Goal: Information Seeking & Learning: Check status

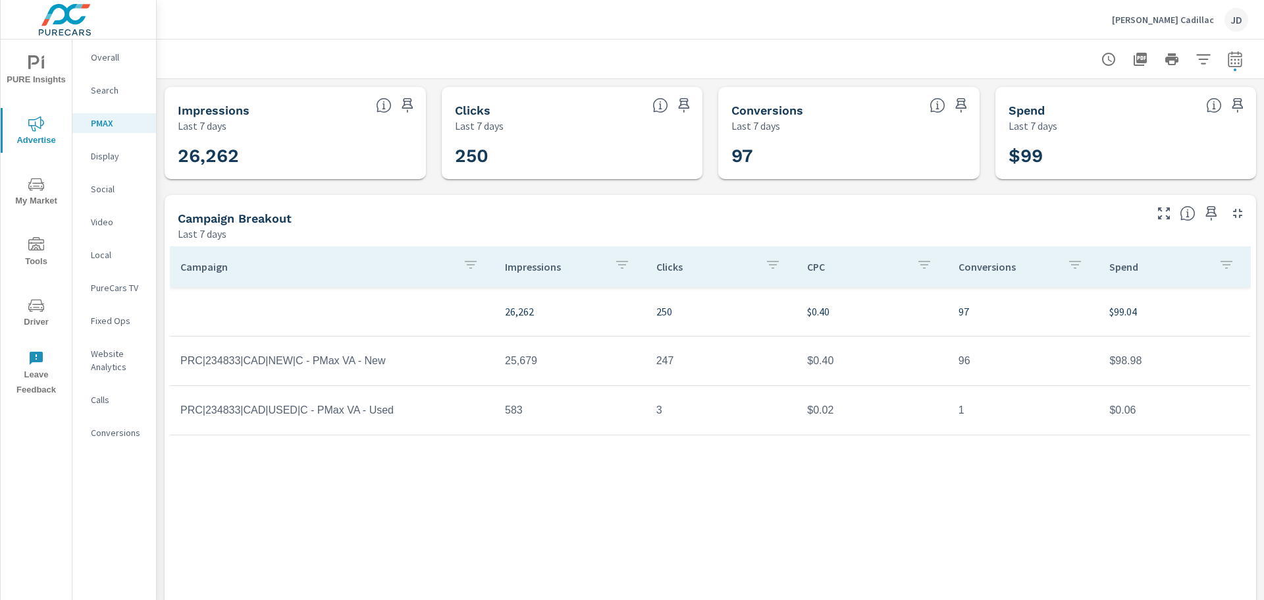
click at [1189, 16] on p "Holman Cadillac" at bounding box center [1163, 20] width 102 height 12
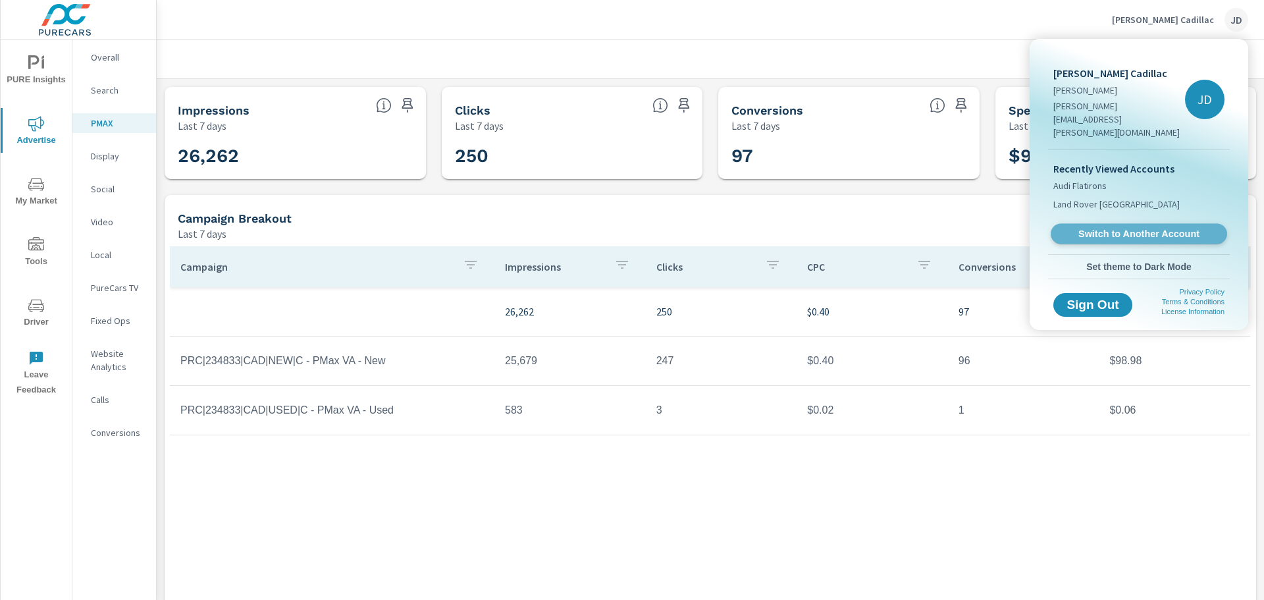
click at [1127, 228] on span "Switch to Another Account" at bounding box center [1138, 234] width 161 height 13
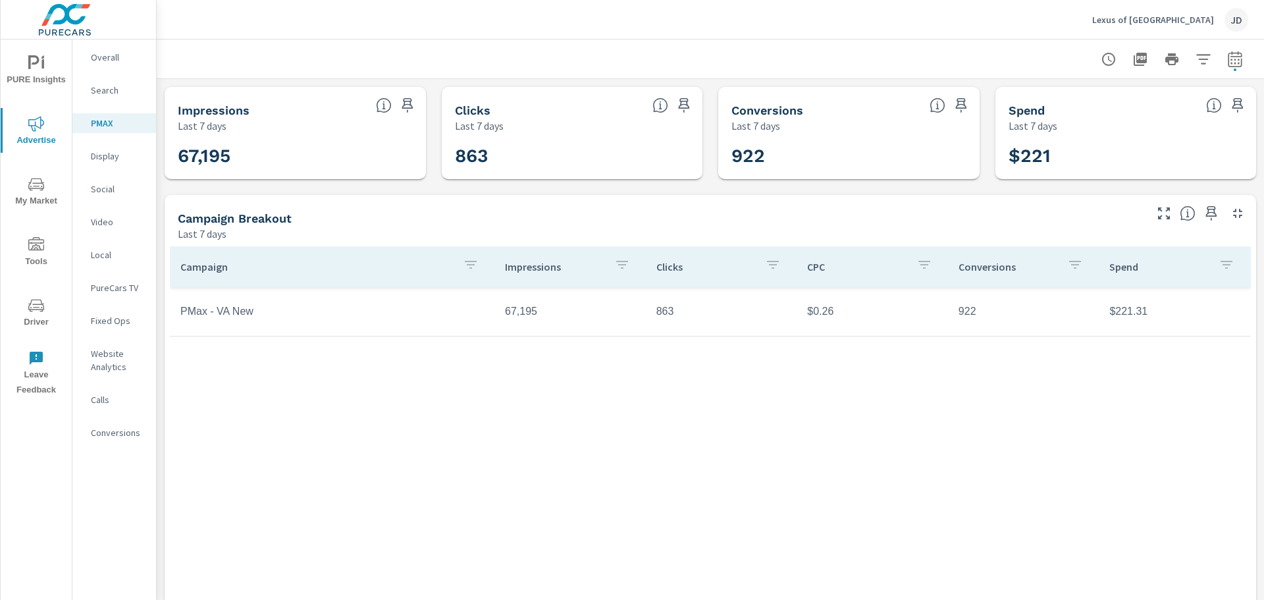
click at [97, 190] on p "Social" at bounding box center [118, 188] width 55 height 13
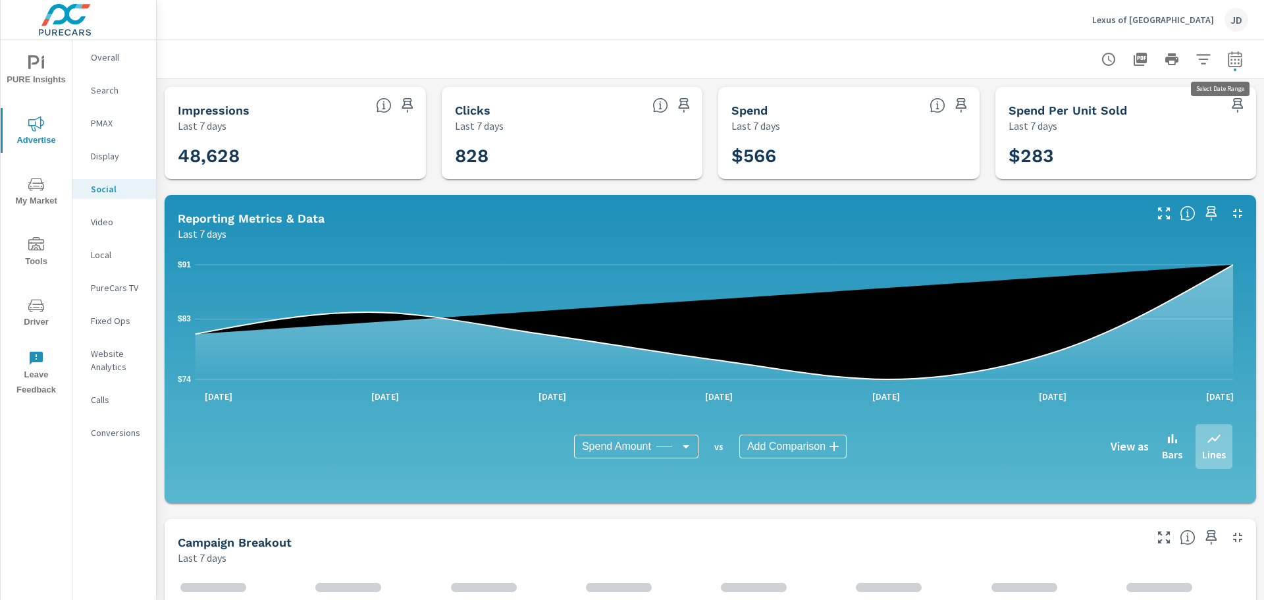
click at [1222, 58] on button "button" at bounding box center [1235, 59] width 26 height 26
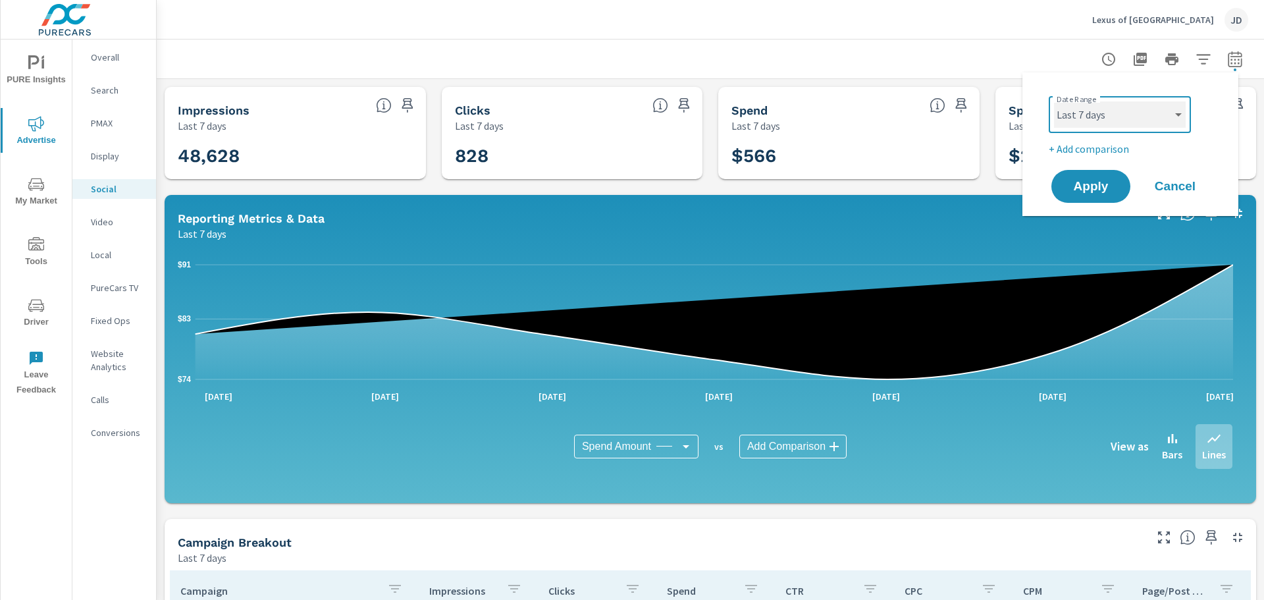
click at [1132, 109] on select "Custom [DATE] Last week Last 7 days Last 14 days Last 30 days Last 45 days Last…" at bounding box center [1120, 114] width 132 height 26
click at [1054, 101] on select "Custom [DATE] Last week Last 7 days Last 14 days Last 30 days Last 45 days Last…" at bounding box center [1120, 114] width 132 height 26
select select "Last month"
click at [1080, 198] on button "Apply" at bounding box center [1091, 186] width 82 height 34
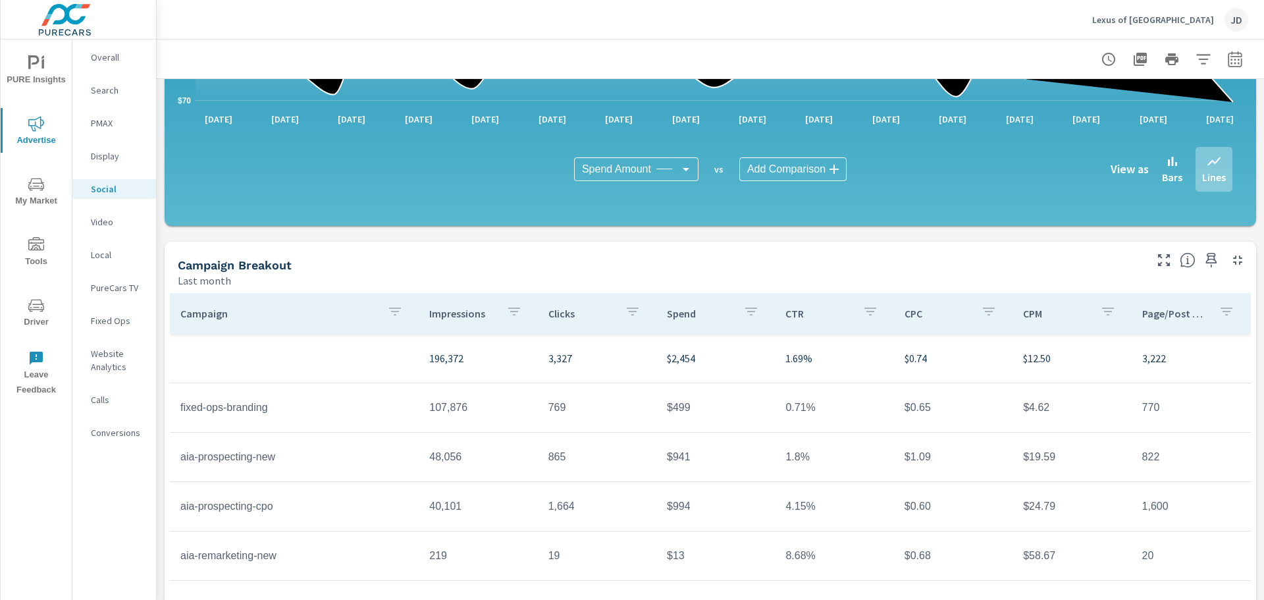
scroll to position [343, 0]
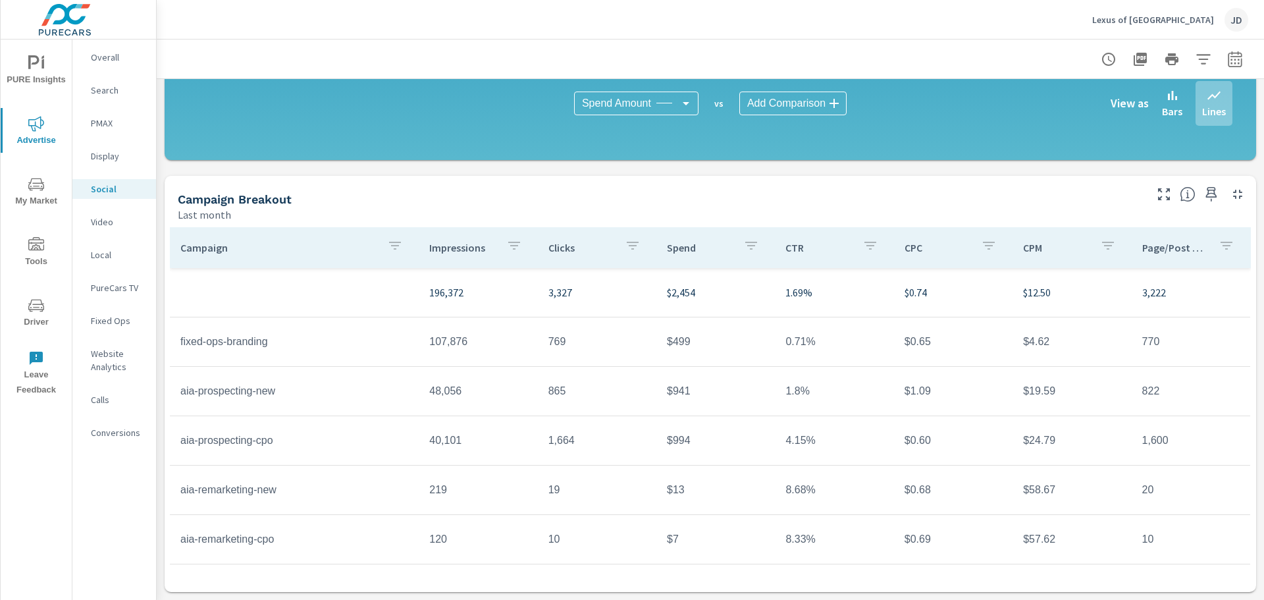
click at [1007, 194] on div "Campaign Breakout" at bounding box center [660, 199] width 965 height 15
click at [1189, 22] on p "Lexus of [GEOGRAPHIC_DATA]" at bounding box center [1153, 20] width 122 height 12
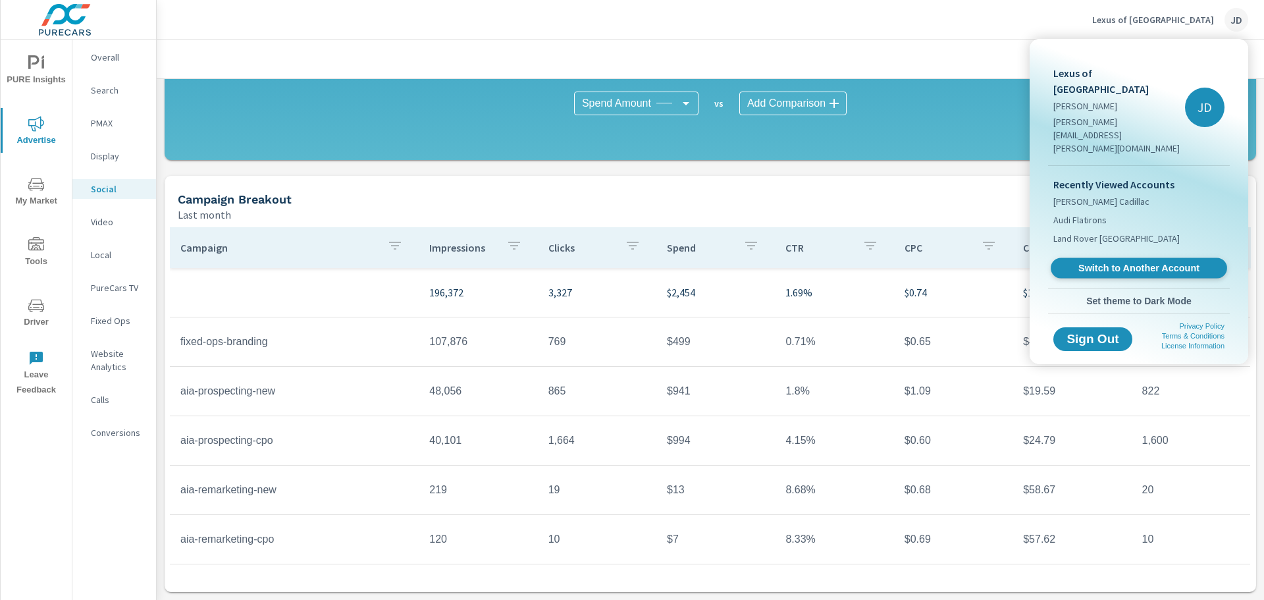
click at [1140, 262] on span "Switch to Another Account" at bounding box center [1138, 268] width 161 height 13
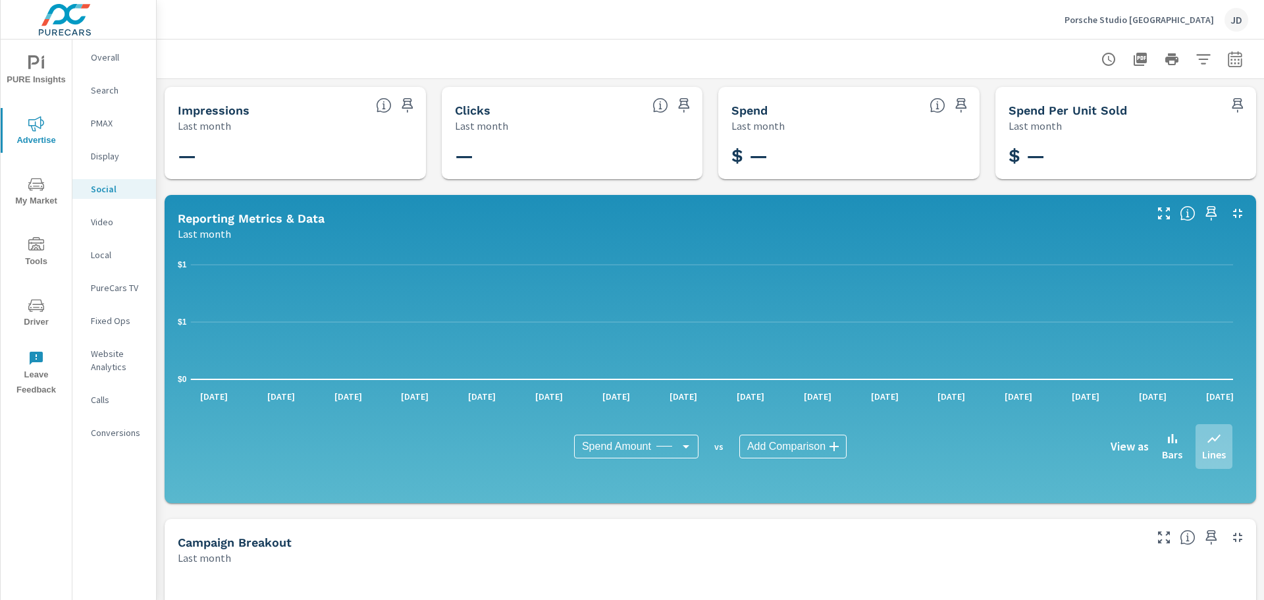
click at [136, 223] on p "Video" at bounding box center [118, 221] width 55 height 13
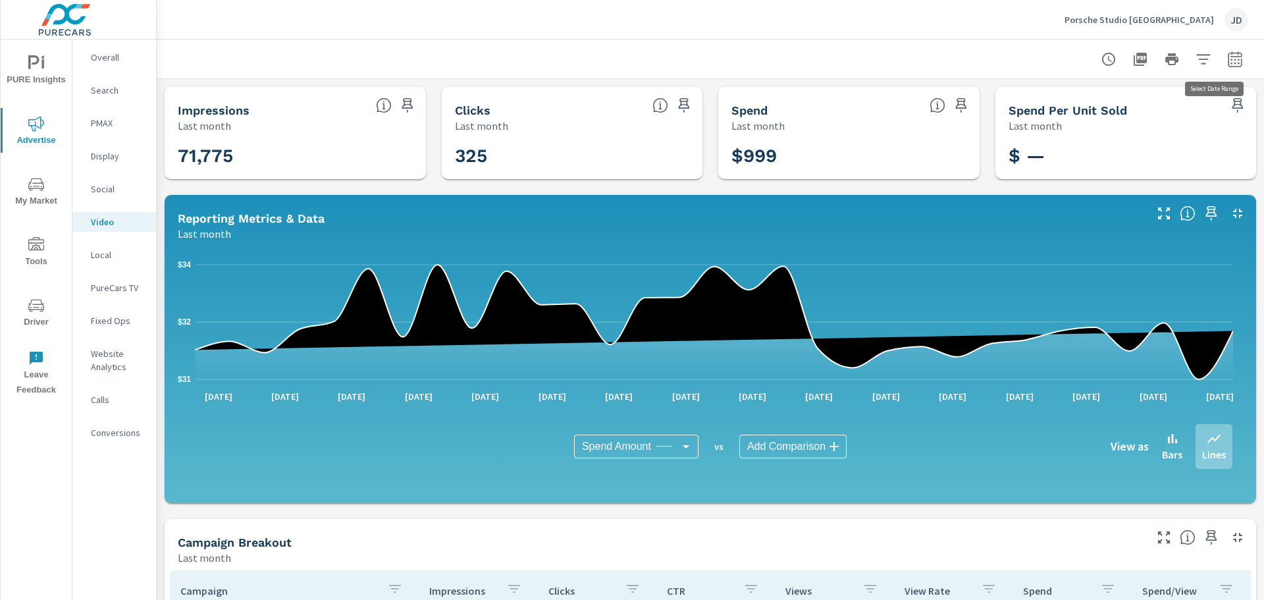
click at [1227, 63] on icon "button" at bounding box center [1235, 59] width 16 height 16
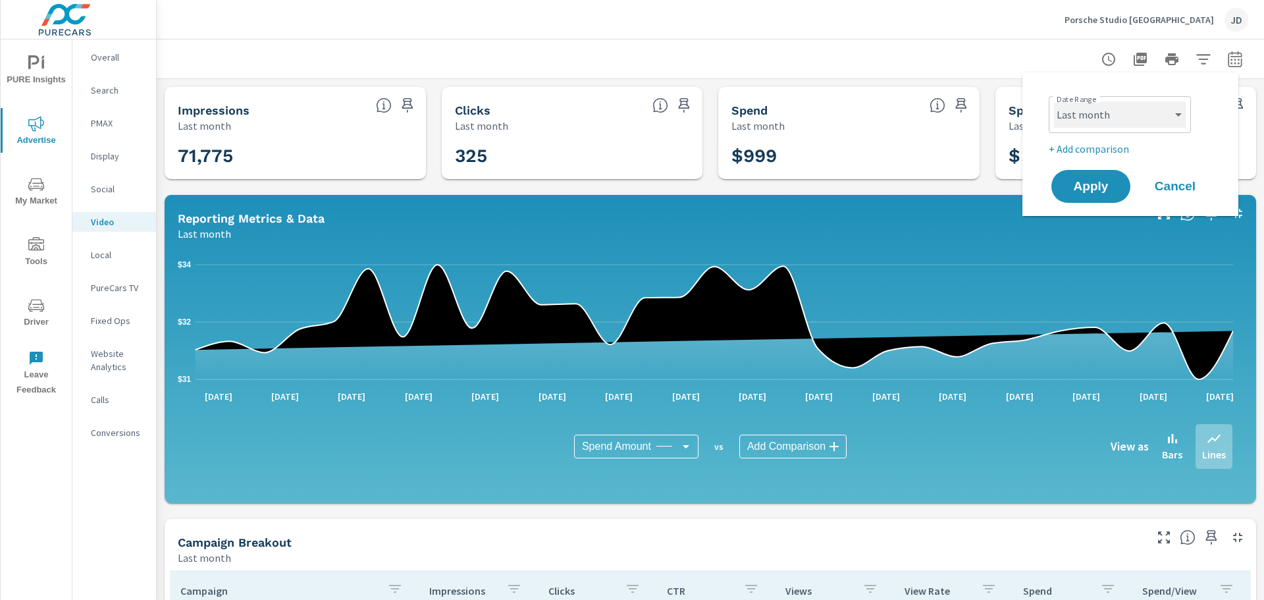
click at [1145, 110] on select "Custom [DATE] Last week Last 7 days Last 14 days Last 30 days Last 45 days Last…" at bounding box center [1120, 114] width 132 height 26
click at [1054, 101] on select "Custom [DATE] Last week Last 7 days Last 14 days Last 30 days Last 45 days Last…" at bounding box center [1120, 114] width 132 height 26
select select "Last 14 days"
click at [1119, 212] on div "Date Range Custom Yesterday Last week Last 7 days Last 14 days Last 30 days Las…" at bounding box center [1131, 144] width 216 height 144
click at [1164, 124] on select "Custom [DATE] Last week Last 7 days Last 14 days Last 30 days Last 45 days Last…" at bounding box center [1120, 114] width 132 height 26
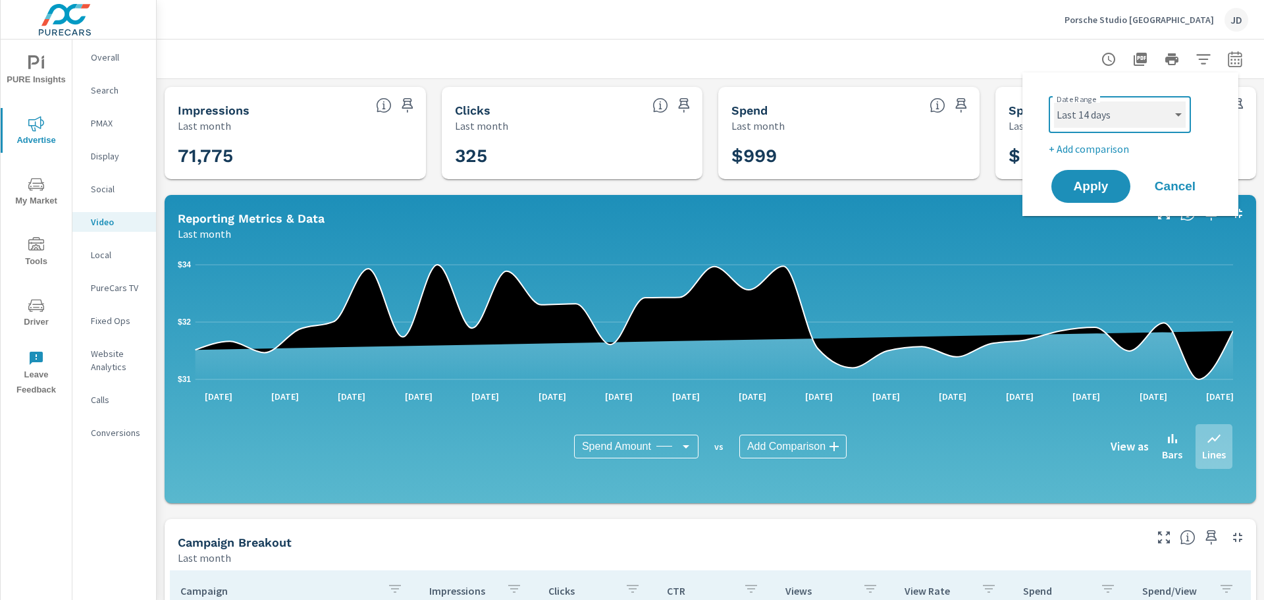
click at [1054, 101] on select "Custom [DATE] Last week Last 7 days Last 14 days Last 30 days Last 45 days Last…" at bounding box center [1120, 114] width 132 height 26
click at [1100, 180] on span "Apply" at bounding box center [1091, 186] width 54 height 13
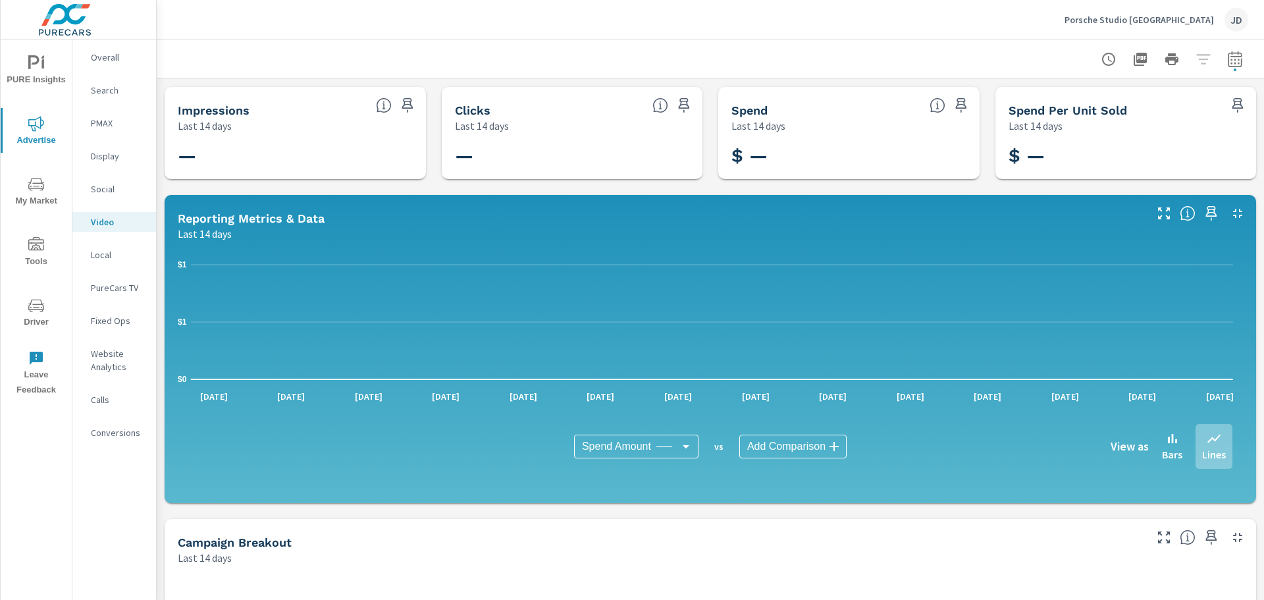
click at [1227, 58] on icon "button" at bounding box center [1235, 59] width 16 height 16
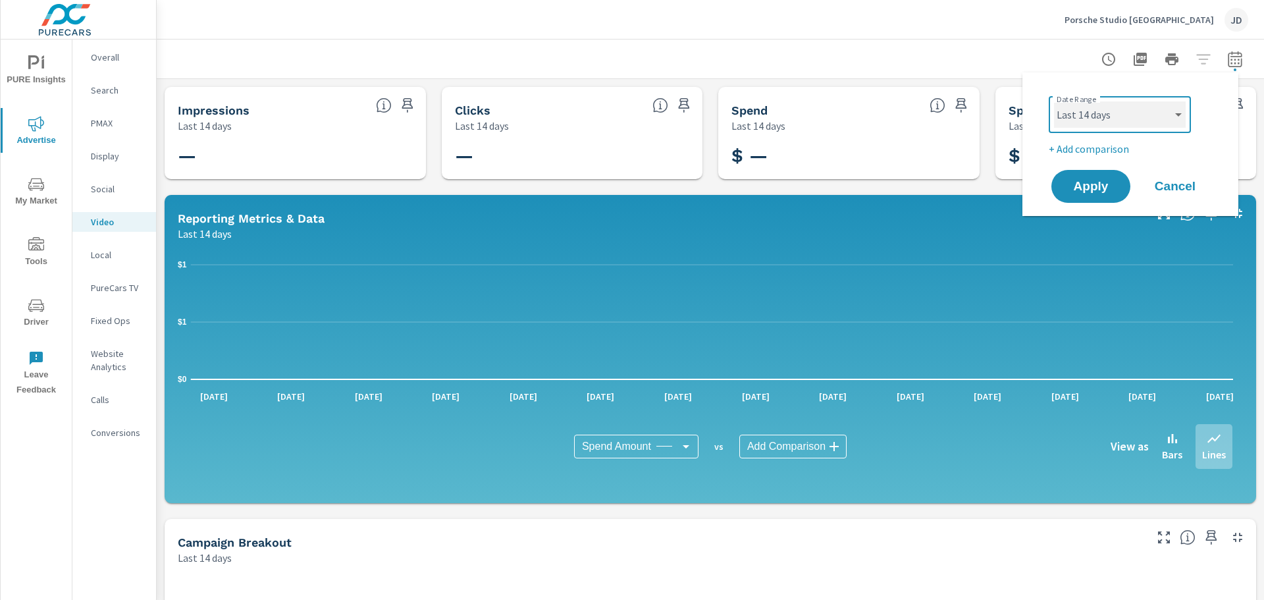
click at [1148, 126] on select "Custom [DATE] Last week Last 7 days Last 14 days Last 30 days Last 45 days Last…" at bounding box center [1120, 114] width 132 height 26
click at [1214, 114] on div "Date Range Custom Yesterday Last week Last 7 days Last 14 days Last 30 days Las…" at bounding box center [1133, 113] width 169 height 45
click at [1150, 118] on select "Custom [DATE] Last week Last 7 days Last 14 days Last 30 days Last 45 days Last…" at bounding box center [1120, 114] width 132 height 26
click at [1054, 101] on select "Custom [DATE] Last week Last 7 days Last 14 days Last 30 days Last 45 days Last…" at bounding box center [1120, 114] width 132 height 26
select select "Last 7 days"
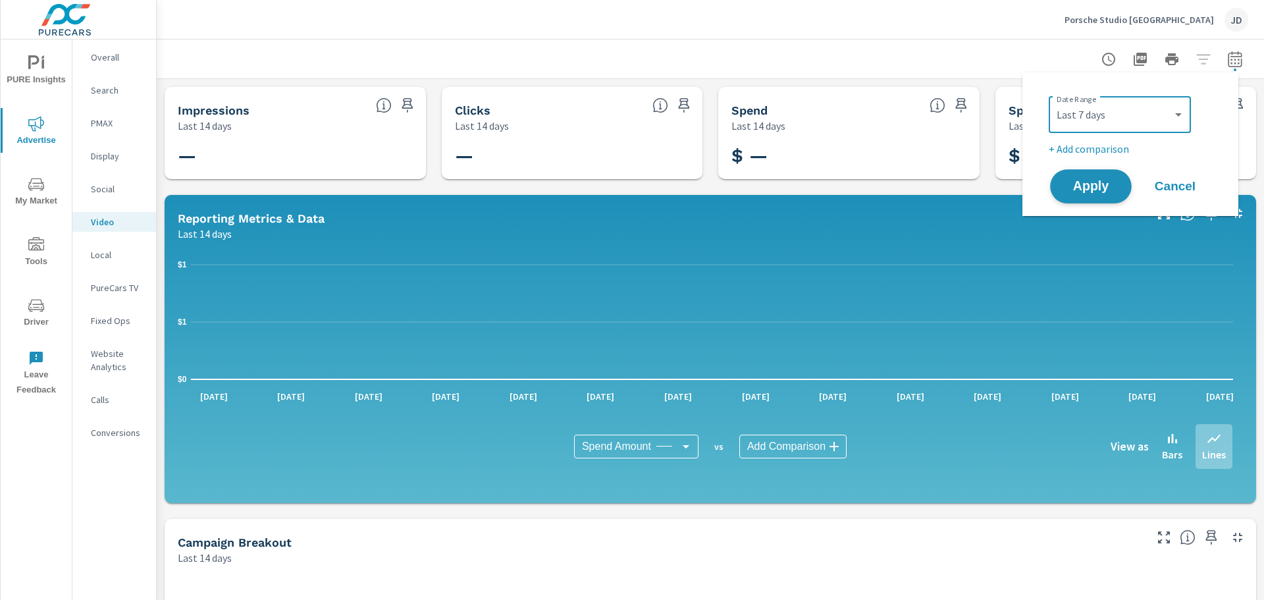
click at [1094, 191] on span "Apply" at bounding box center [1091, 186] width 54 height 13
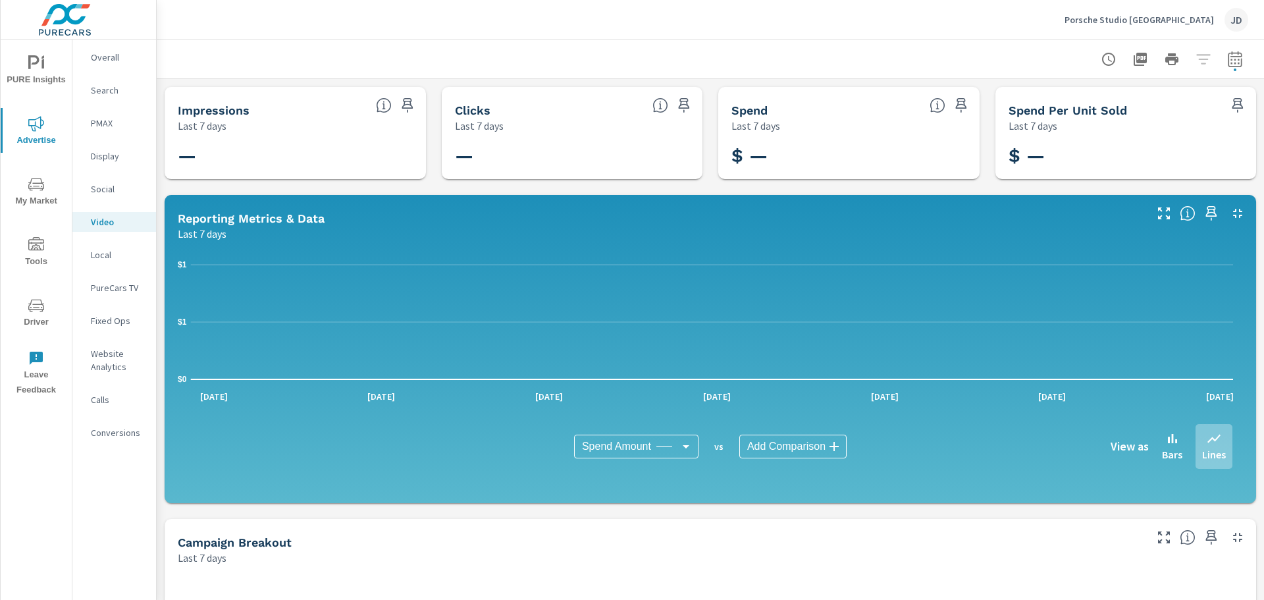
click at [21, 439] on div "PURE Insights Advertise My Market Tools Driver Leave Feedback" at bounding box center [37, 320] width 72 height 560
click at [119, 132] on div "PMAX" at bounding box center [114, 123] width 84 height 20
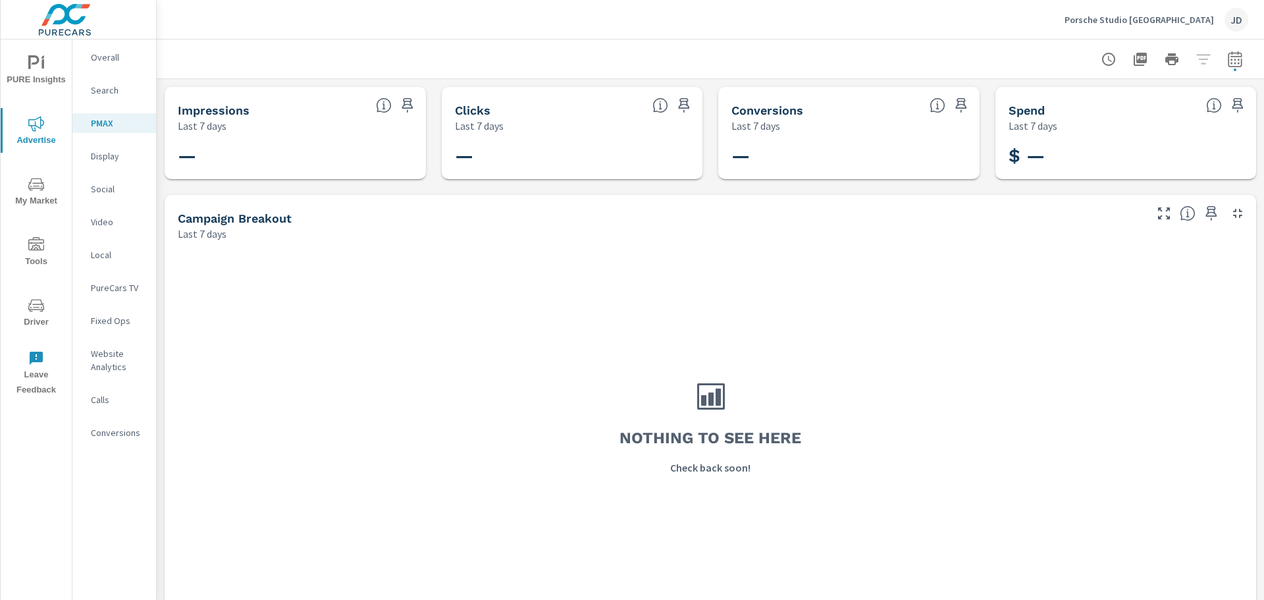
click at [1227, 55] on icon "button" at bounding box center [1235, 59] width 16 height 16
select select "Last 7 days"
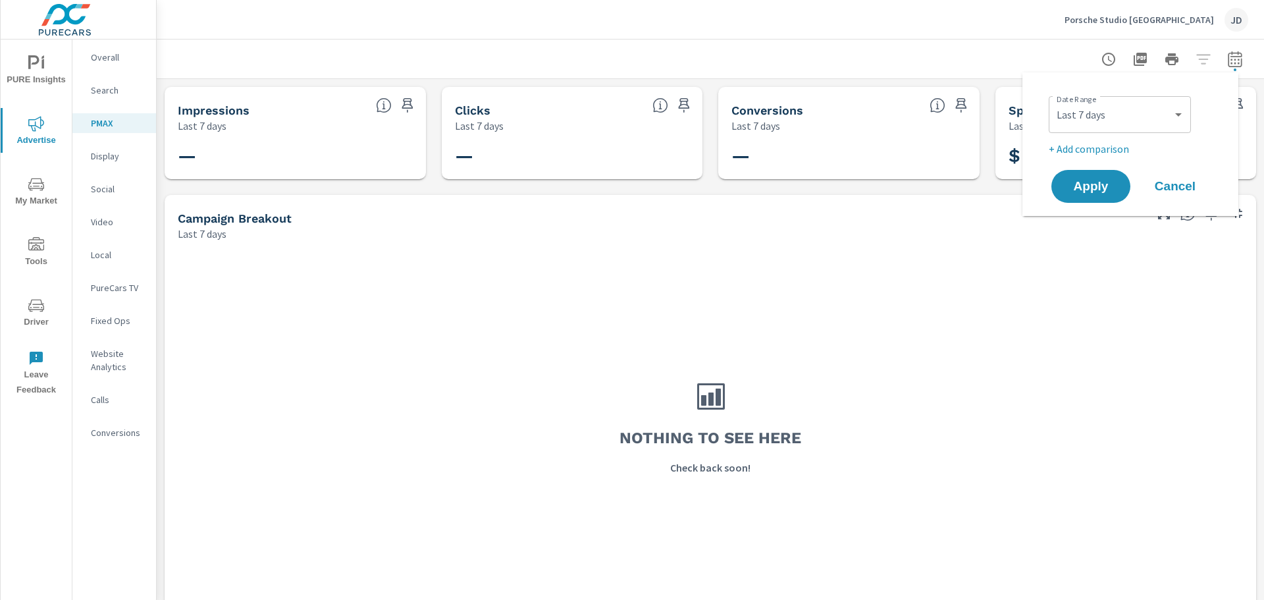
click at [1202, 55] on div at bounding box center [1172, 59] width 153 height 26
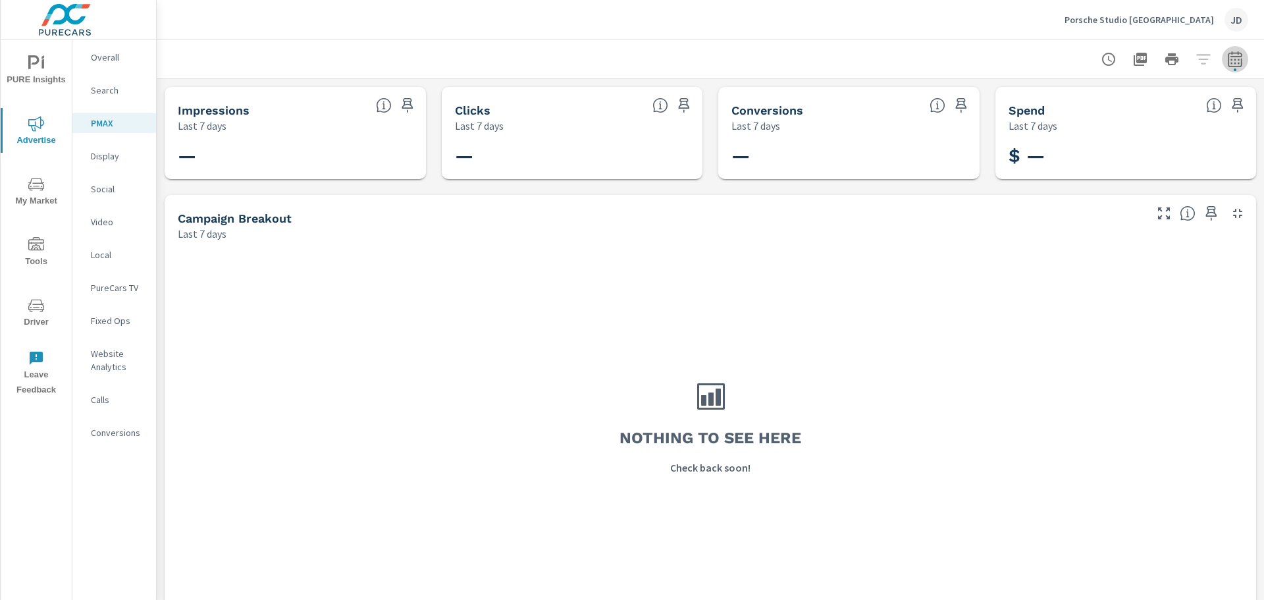
click at [1222, 55] on button "button" at bounding box center [1235, 59] width 26 height 26
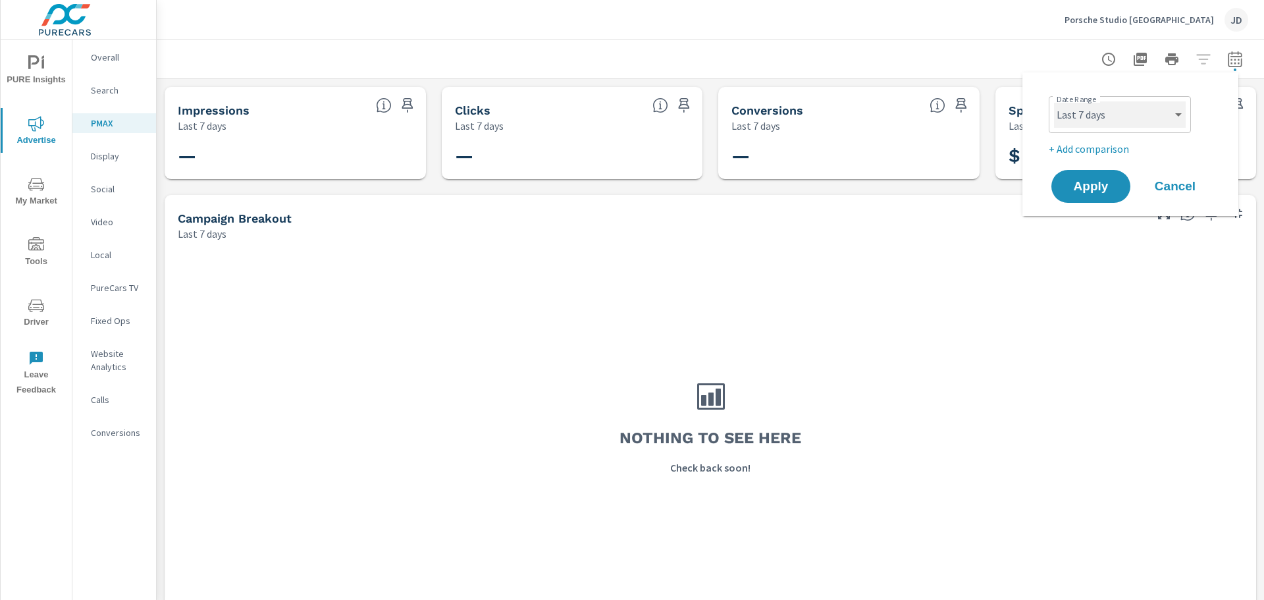
click at [1162, 122] on select "Custom [DATE] Last week Last 7 days Last 14 days Last 30 days Last 45 days Last…" at bounding box center [1120, 114] width 132 height 26
click at [1054, 101] on select "Custom [DATE] Last week Last 7 days Last 14 days Last 30 days Last 45 days Last…" at bounding box center [1120, 114] width 132 height 26
drag, startPoint x: 1179, startPoint y: 114, endPoint x: 1174, endPoint y: 125, distance: 12.4
click at [1179, 114] on select "Custom [DATE] Last week Last 7 days Last 14 days Last 30 days Last 45 days Last…" at bounding box center [1120, 114] width 132 height 26
click at [1054, 101] on select "Custom [DATE] Last week Last 7 days Last 14 days Last 30 days Last 45 days Last…" at bounding box center [1120, 114] width 132 height 26
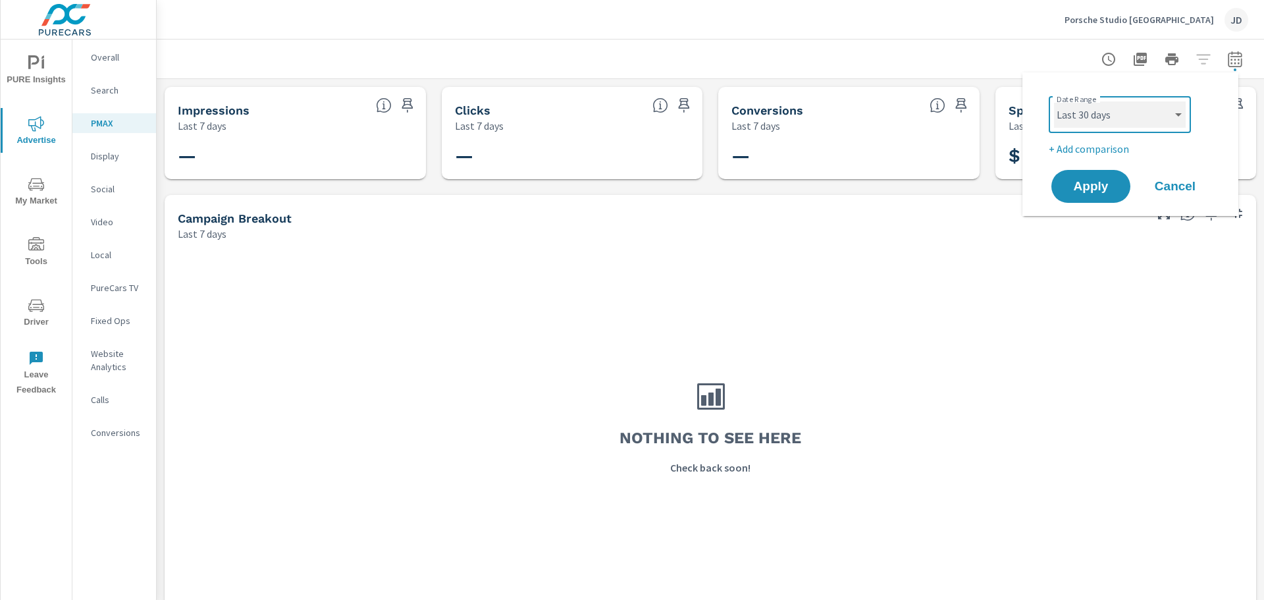
select select "Last 14 days"
click at [1111, 184] on span "Apply" at bounding box center [1091, 186] width 54 height 13
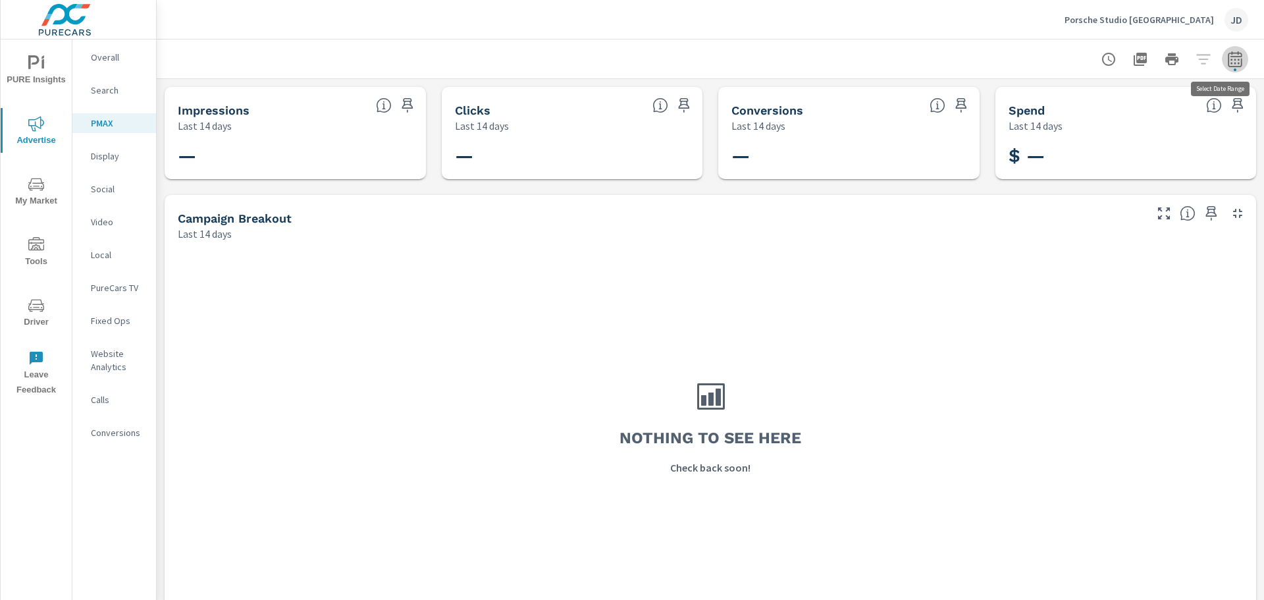
click at [1227, 53] on icon "button" at bounding box center [1235, 59] width 16 height 16
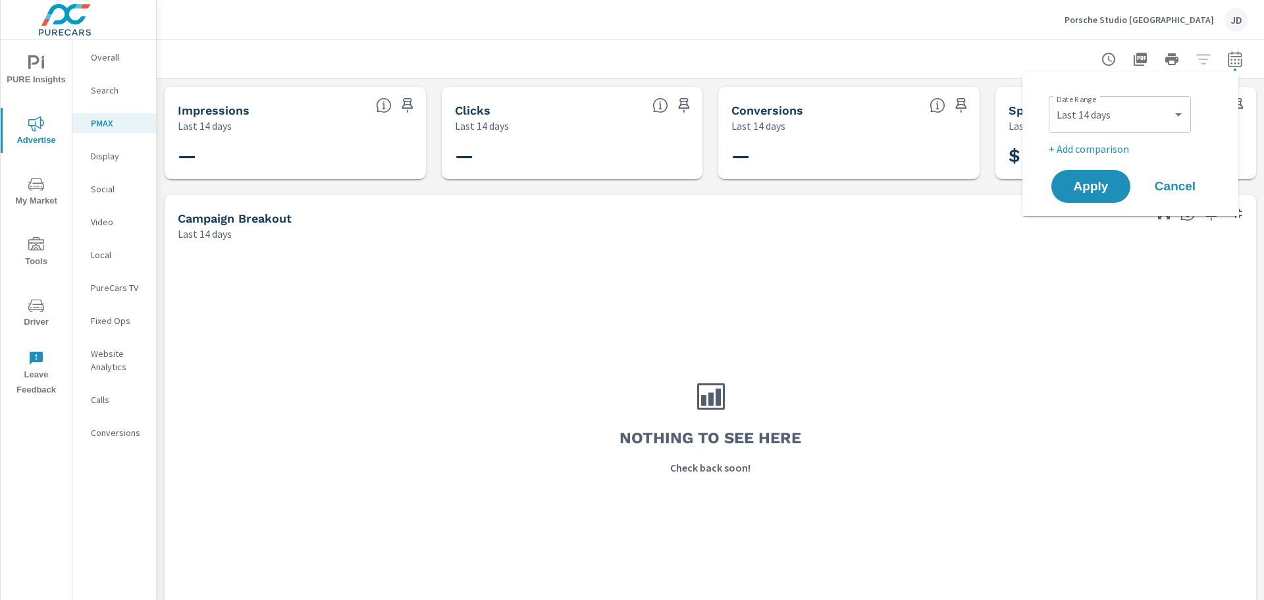
click at [1117, 132] on div "Custom Yesterday Last week Last 7 days Last 14 days Last 30 days Last 45 days L…" at bounding box center [1120, 114] width 142 height 37
click at [1117, 120] on select "Custom [DATE] Last week Last 7 days Last 14 days Last 30 days Last 45 days Last…" at bounding box center [1120, 114] width 132 height 26
click at [1054, 101] on select "Custom [DATE] Last week Last 7 days Last 14 days Last 30 days Last 45 days Last…" at bounding box center [1120, 114] width 132 height 26
select select "Last 30 days"
click at [1101, 193] on span "Apply" at bounding box center [1091, 186] width 54 height 13
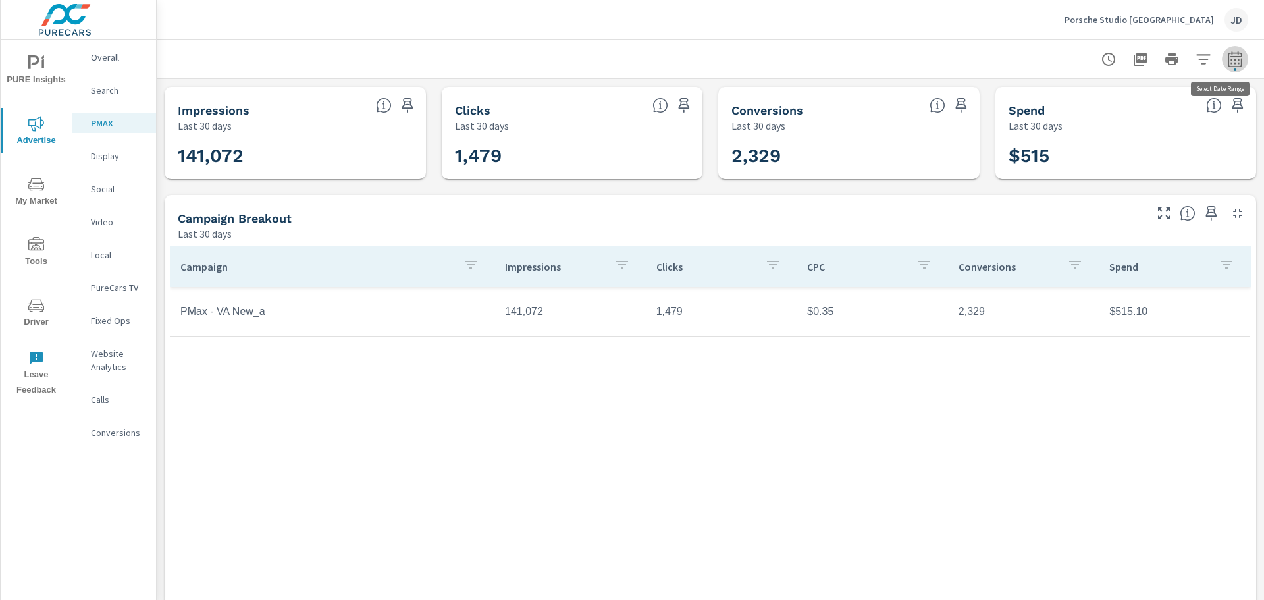
click at [1227, 51] on icon "button" at bounding box center [1235, 59] width 16 height 16
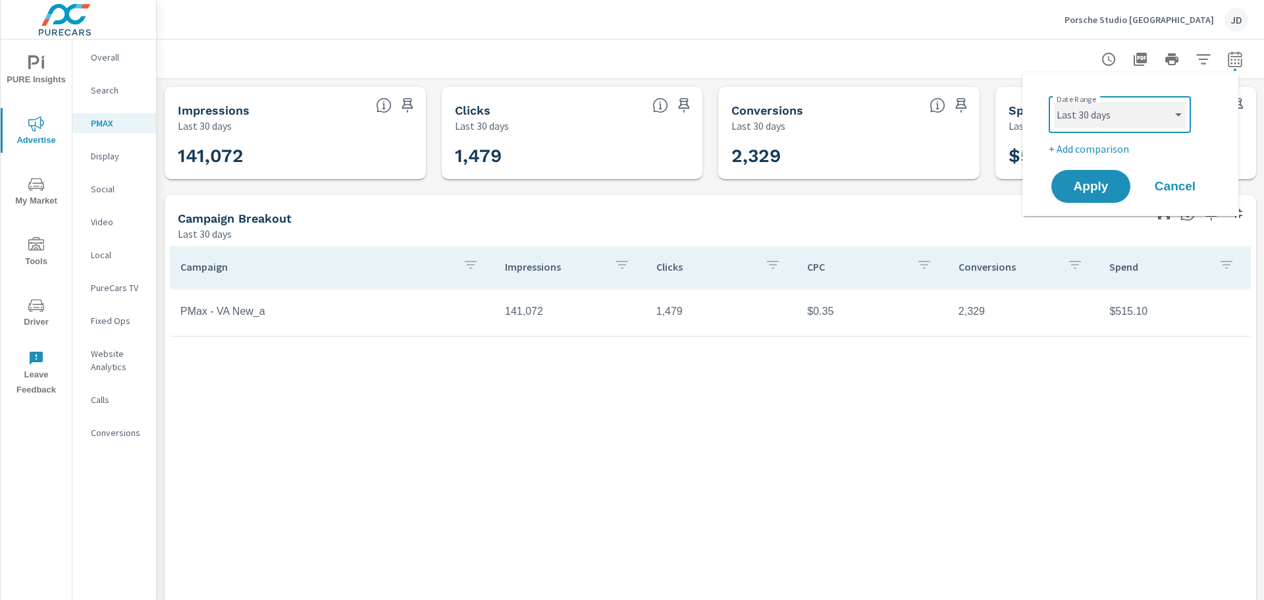
click at [1154, 120] on select "Custom [DATE] Last week Last 7 days Last 14 days Last 30 days Last 45 days Last…" at bounding box center [1120, 114] width 132 height 26
click at [1054, 101] on select "Custom [DATE] Last week Last 7 days Last 14 days Last 30 days Last 45 days Last…" at bounding box center [1120, 114] width 132 height 26
select select "Last month"
click at [1067, 194] on button "Apply" at bounding box center [1091, 186] width 82 height 34
